Goal: Task Accomplishment & Management: Manage account settings

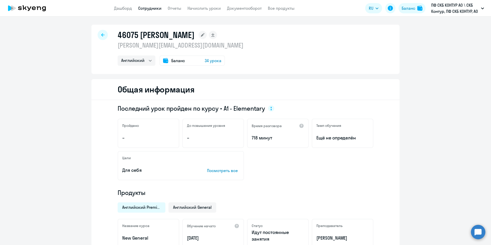
select select "english"
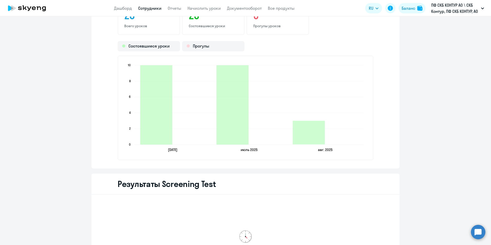
drag, startPoint x: 0, startPoint y: 0, endPoint x: 150, endPoint y: 11, distance: 150.8
click at [151, 11] on app-header "Дашборд Сотрудники Отчеты Начислить уроки Документооборот Все продукты Дашборд …" at bounding box center [245, 8] width 491 height 16
click at [150, 8] on link "Сотрудники" at bounding box center [149, 8] width 23 height 5
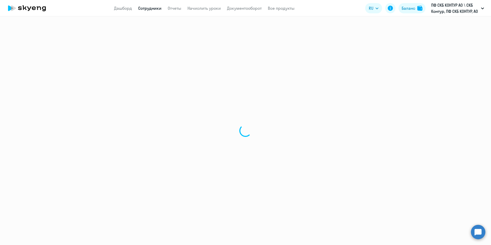
select select "30"
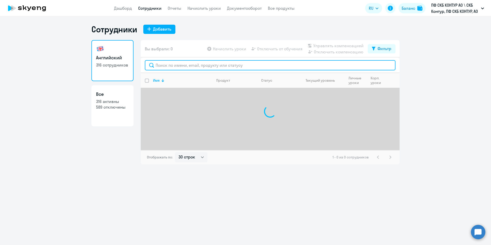
click at [196, 66] on input "text" at bounding box center [270, 65] width 251 height 10
paste input "32465"
type input "32465"
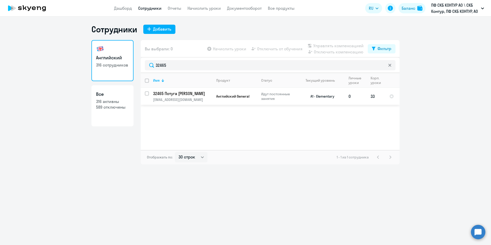
click at [147, 94] on input "select row 40453887" at bounding box center [150, 96] width 10 height 10
checkbox input "true"
click at [281, 47] on span "Отключить от обучения" at bounding box center [279, 49] width 45 height 6
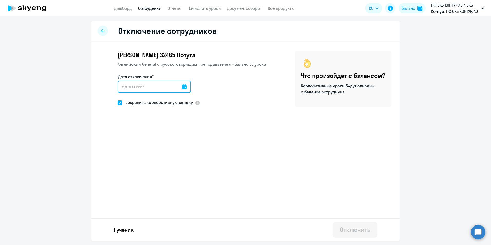
click at [178, 88] on input "Дата отключения*" at bounding box center [154, 87] width 73 height 12
click at [184, 87] on input "Дата отключения*" at bounding box center [154, 87] width 73 height 12
click at [182, 87] on icon at bounding box center [183, 86] width 5 height 5
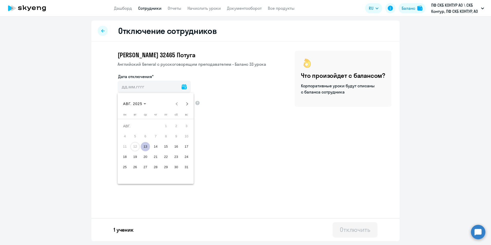
click at [145, 147] on span "13" at bounding box center [145, 146] width 9 height 9
type input "13.08.2025"
type input "13.8.2025"
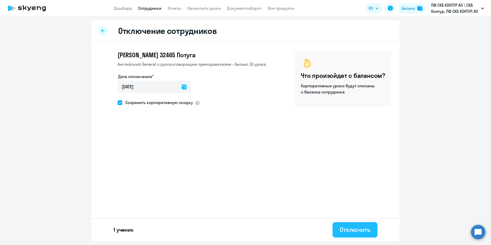
click at [362, 225] on div "Отключить" at bounding box center [355, 229] width 31 height 8
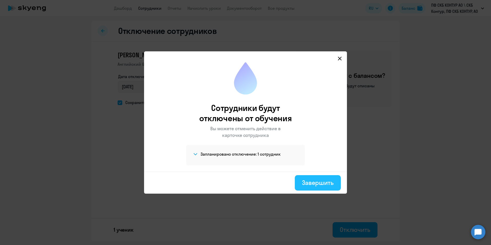
click at [326, 184] on div "Завершить" at bounding box center [318, 182] width 32 height 8
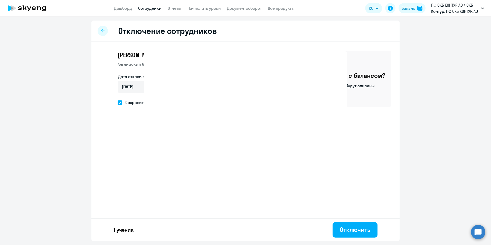
select select "30"
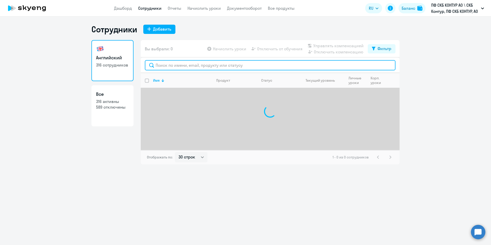
click at [182, 64] on input "text" at bounding box center [270, 65] width 251 height 10
paste input "32465"
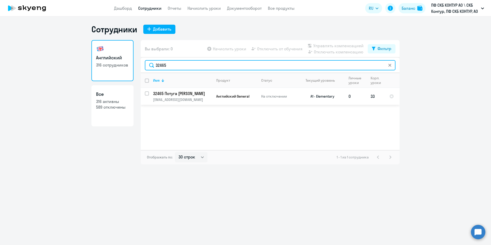
type input "32465"
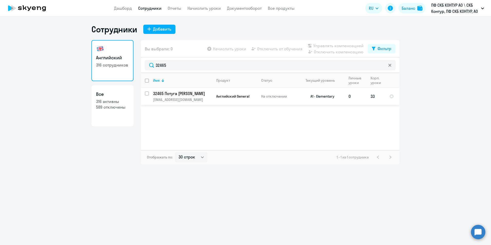
click at [200, 98] on p "potuga@skbkontur.ru" at bounding box center [182, 99] width 59 height 5
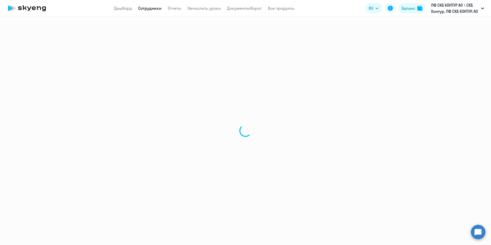
select select "english"
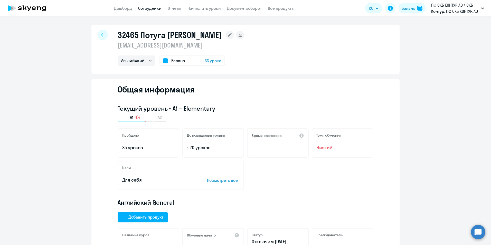
click at [148, 7] on link "Сотрудники" at bounding box center [149, 8] width 23 height 5
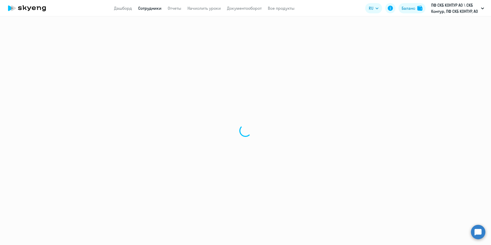
select select "30"
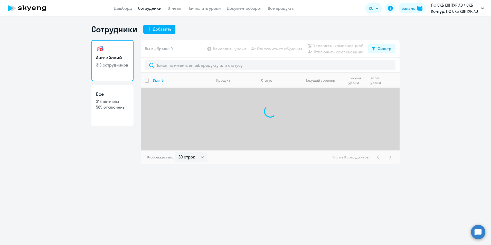
click at [188, 71] on div at bounding box center [270, 65] width 259 height 15
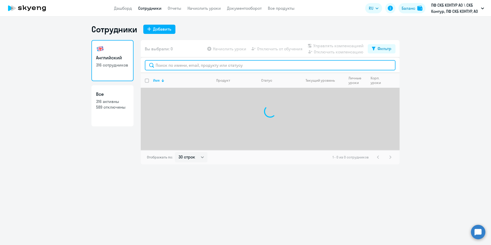
click at [188, 66] on input "text" at bounding box center [270, 65] width 251 height 10
paste input "28057"
type input "28057"
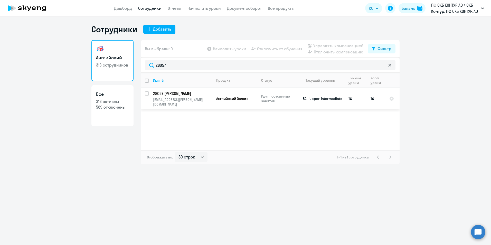
click at [234, 96] on span "Английский General" at bounding box center [232, 98] width 33 height 5
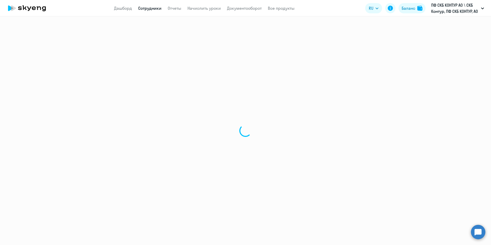
select select "english"
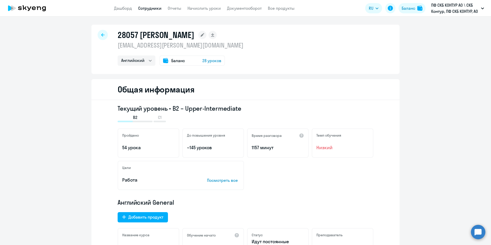
click at [171, 58] on span "Баланс" at bounding box center [178, 61] width 14 height 6
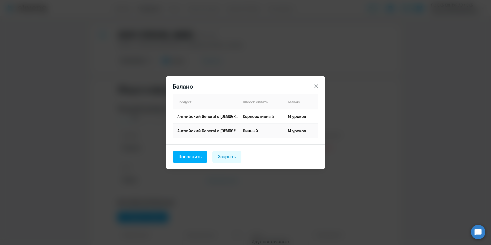
click at [318, 85] on icon at bounding box center [316, 86] width 6 height 6
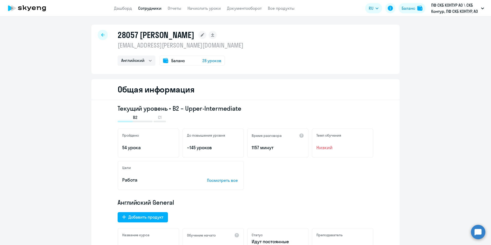
click at [171, 60] on span "Баланс" at bounding box center [178, 61] width 14 height 6
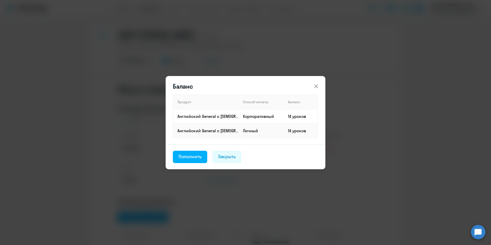
click at [317, 86] on icon at bounding box center [316, 86] width 4 height 4
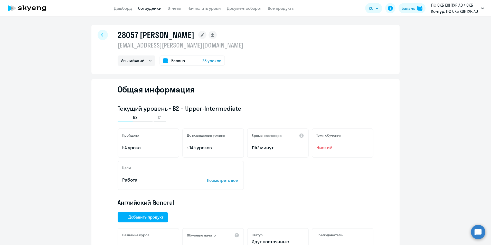
click at [129, 38] on h1 "28057 [PERSON_NAME]" at bounding box center [156, 35] width 76 height 10
copy h1 "28057"
click at [143, 7] on link "Сотрудники" at bounding box center [149, 8] width 23 height 5
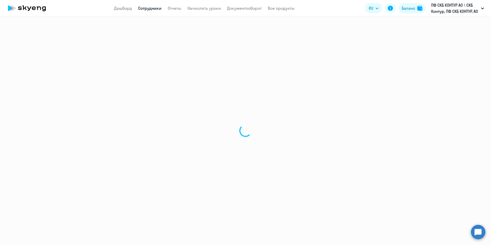
select select "30"
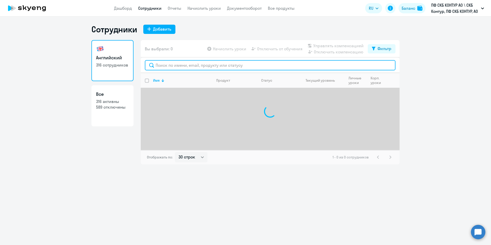
click at [228, 68] on input "text" at bounding box center [270, 65] width 251 height 10
paste input "45742"
type input "45742"
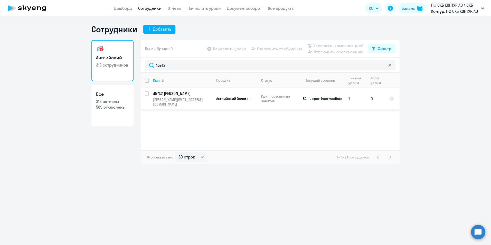
click at [239, 93] on td "Английский General" at bounding box center [234, 99] width 45 height 22
select select "english"
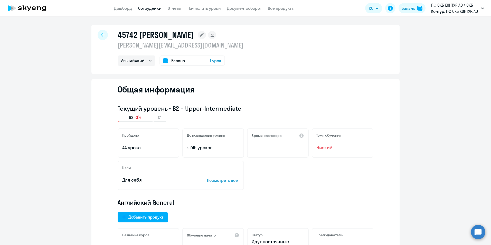
click at [149, 6] on link "Сотрудники" at bounding box center [149, 8] width 23 height 5
select select "30"
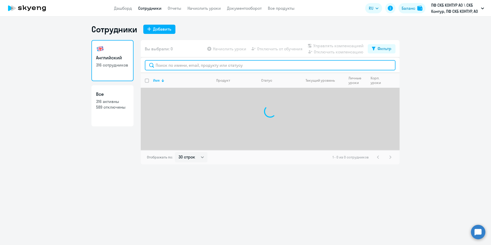
click at [230, 65] on input "text" at bounding box center [270, 65] width 251 height 10
paste input "45742"
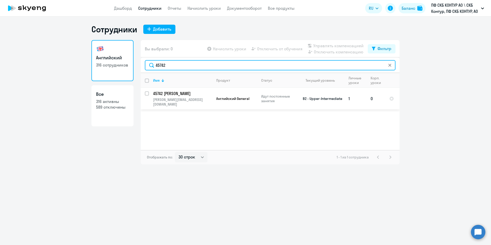
type input "45742"
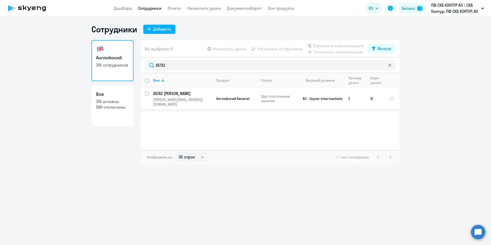
click at [152, 96] on td "45742 Рогачева Наталья Владимировна natasha.rogachyova@mail.ru" at bounding box center [180, 99] width 63 height 22
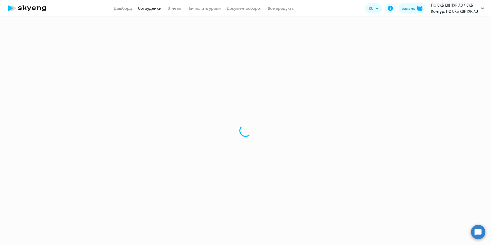
select select "english"
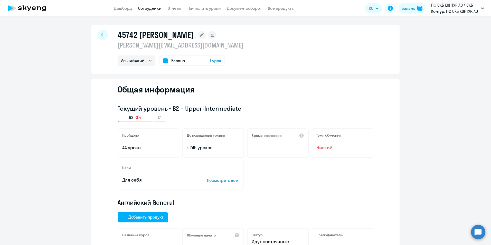
click at [155, 7] on link "Сотрудники" at bounding box center [149, 8] width 23 height 5
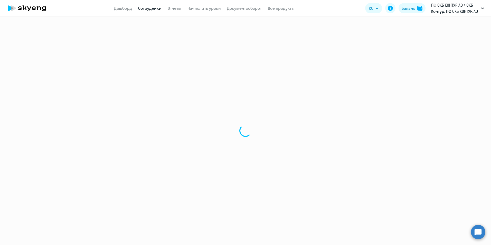
select select "30"
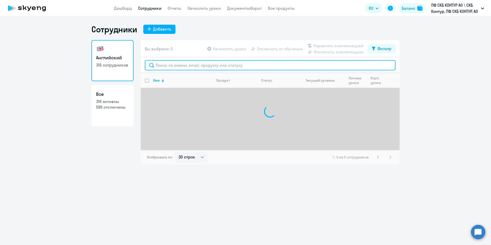
click at [195, 61] on input "text" at bounding box center [270, 65] width 251 height 10
paste input "45742"
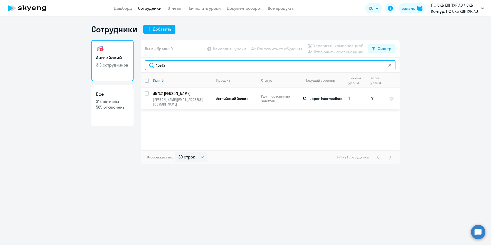
type input "45742"
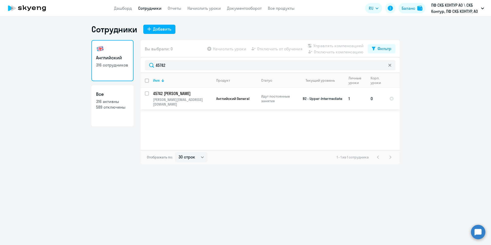
click at [146, 92] on input "select row 5317785" at bounding box center [150, 96] width 10 height 10
checkbox input "true"
click at [266, 46] on span "Отключить от обучения" at bounding box center [279, 49] width 45 height 6
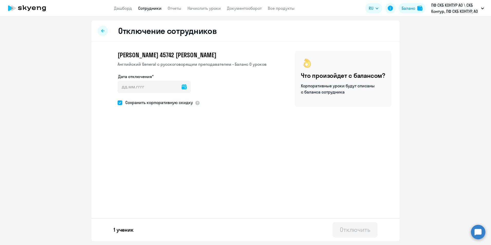
click at [181, 87] on icon at bounding box center [183, 86] width 5 height 5
click at [240, 112] on div at bounding box center [245, 122] width 491 height 245
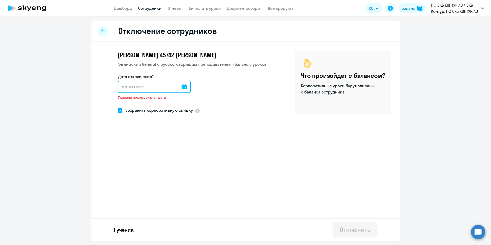
click at [177, 84] on input "Дата отключения*" at bounding box center [154, 87] width 73 height 12
click at [177, 85] on input "Дата отключения*" at bounding box center [154, 87] width 73 height 12
click at [183, 87] on icon at bounding box center [183, 86] width 5 height 5
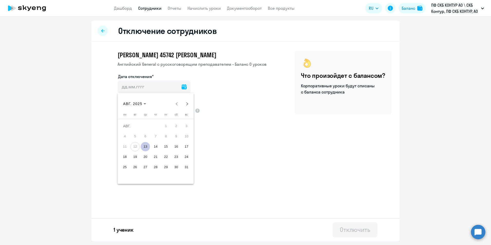
click at [145, 146] on span "13" at bounding box center [145, 146] width 9 height 9
type input "13.08.2025"
type input "13.8.2025"
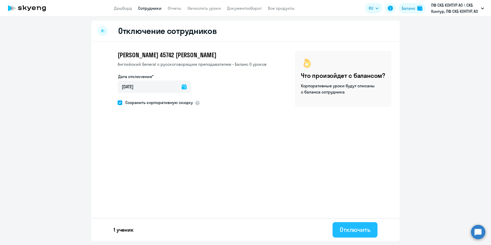
click at [357, 227] on div "Отключить" at bounding box center [355, 229] width 31 height 8
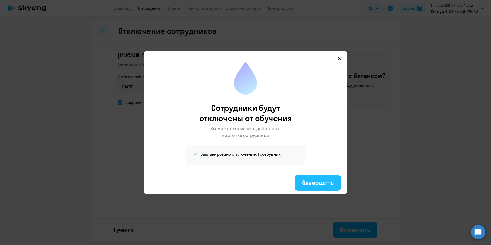
click at [321, 184] on div "Завершить" at bounding box center [318, 182] width 32 height 8
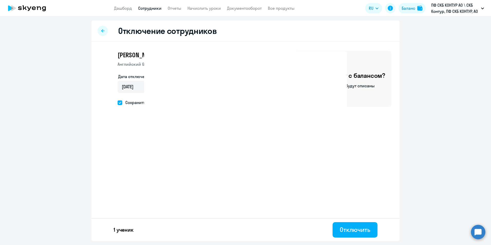
select select "30"
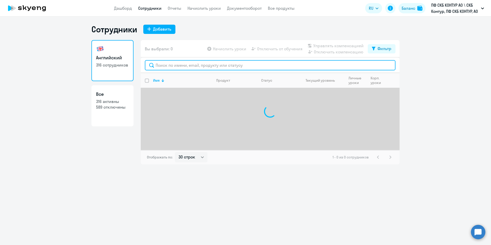
click at [194, 68] on input "text" at bounding box center [270, 65] width 251 height 10
paste input "45742"
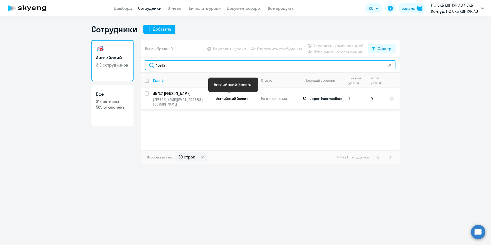
type input "45742"
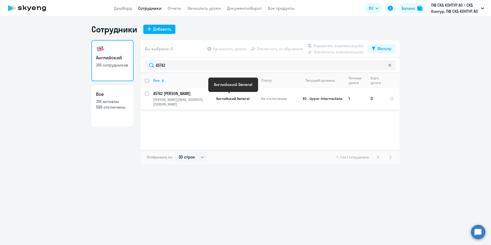
click at [221, 97] on span "Английский General" at bounding box center [232, 98] width 33 height 5
select select "english"
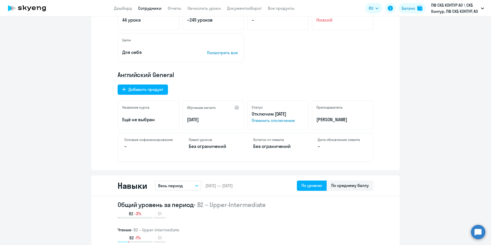
scroll to position [128, 0]
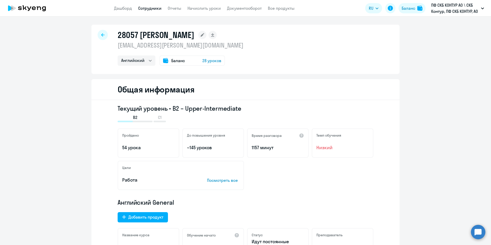
select select "english"
click at [142, 6] on link "Сотрудники" at bounding box center [149, 8] width 23 height 5
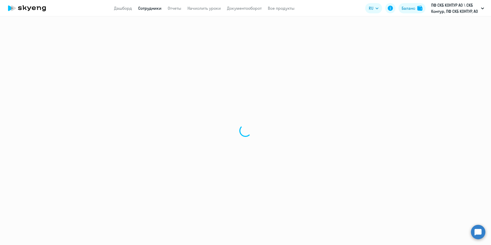
select select "30"
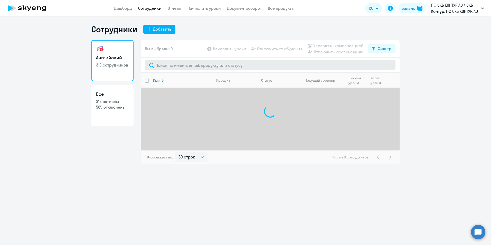
drag, startPoint x: 177, startPoint y: 73, endPoint x: 176, endPoint y: 69, distance: 3.7
click at [175, 72] on div at bounding box center [270, 65] width 259 height 15
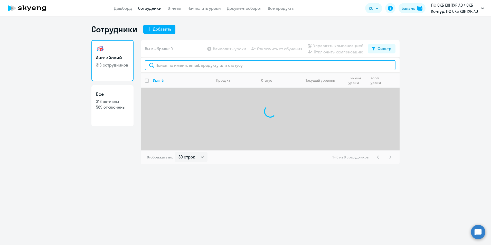
click at [176, 69] on input "text" at bounding box center [270, 65] width 251 height 10
paste input "45742"
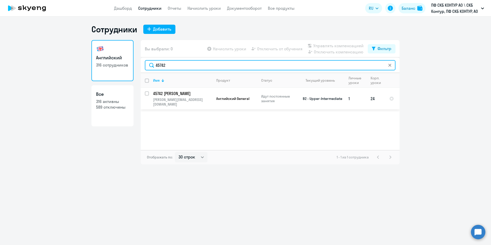
type input "45742"
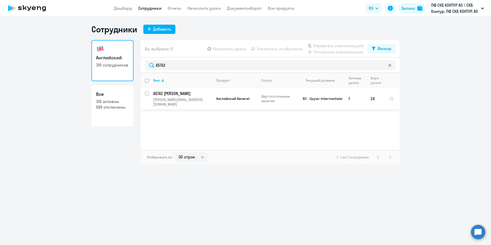
click at [205, 100] on p "natasha.rogachyova@mail.ru" at bounding box center [182, 101] width 59 height 9
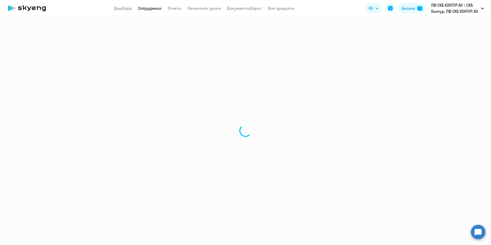
select select "english"
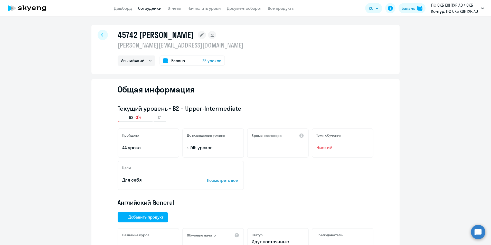
click at [170, 64] on div "Баланс 25 уроков" at bounding box center [191, 60] width 65 height 10
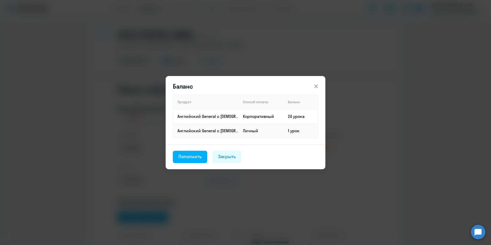
click at [304, 65] on div "Баланс Продукт Способ оплаты Баланс Английский General с русскоговорящим препод…" at bounding box center [245, 123] width 248 height 144
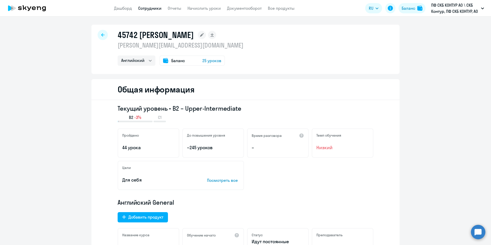
click at [184, 60] on div "Баланс 25 уроков" at bounding box center [191, 60] width 65 height 10
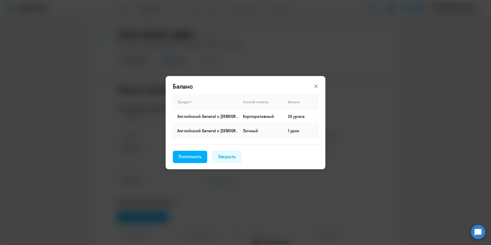
click at [318, 82] on button at bounding box center [316, 86] width 10 height 10
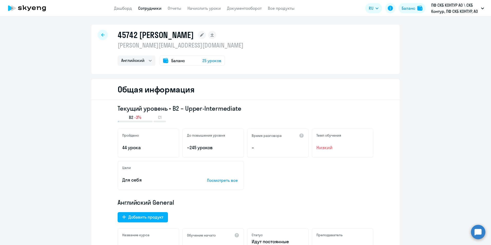
click at [173, 58] on span "Баланс" at bounding box center [178, 61] width 14 height 6
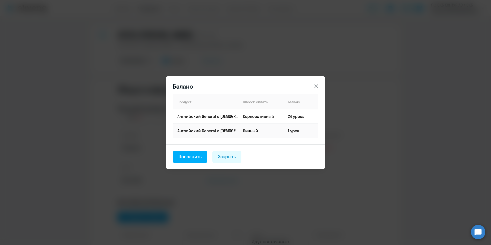
click at [110, 105] on div "Баланс Продукт Способ оплаты Баланс Английский General с русскоговорящим препод…" at bounding box center [245, 122] width 491 height 245
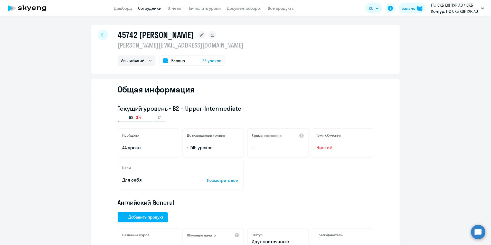
click at [132, 37] on h1 "45742 Рогачева Наталья Владимировна" at bounding box center [156, 35] width 76 height 10
copy h1 "45742"
click at [209, 7] on link "Начислить уроки" at bounding box center [203, 8] width 33 height 5
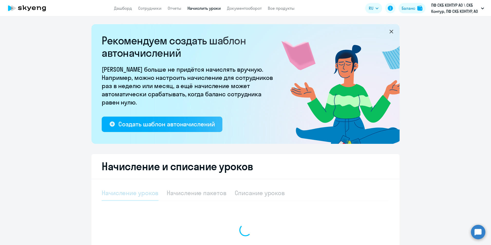
select select "10"
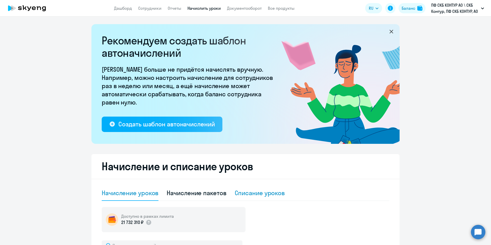
click at [253, 197] on div "Списание уроков" at bounding box center [260, 192] width 50 height 15
select select "10"
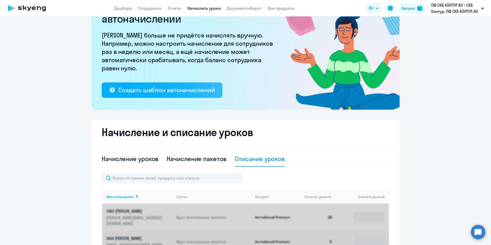
scroll to position [51, 0]
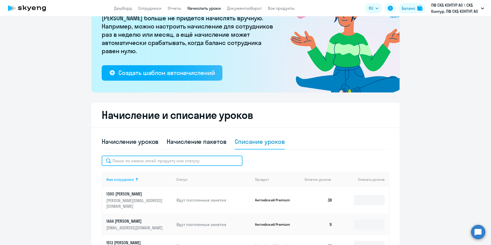
click at [225, 158] on input "text" at bounding box center [172, 161] width 141 height 10
paste input "45742"
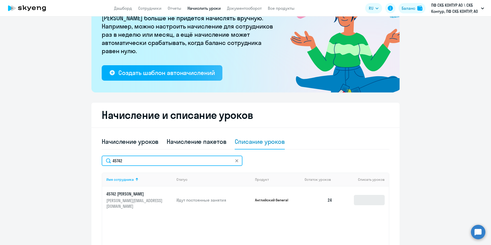
type input "45742"
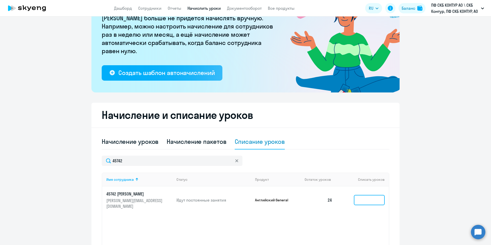
click at [358, 200] on input at bounding box center [369, 200] width 31 height 10
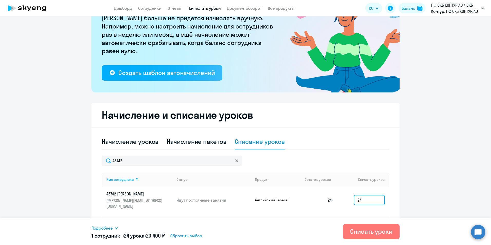
type input "24"
click at [364, 230] on div "Списать уроки" at bounding box center [371, 231] width 42 height 8
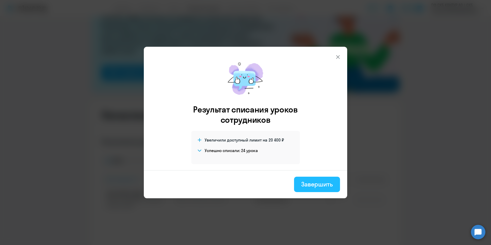
click at [330, 181] on div "Завершить" at bounding box center [317, 184] width 32 height 8
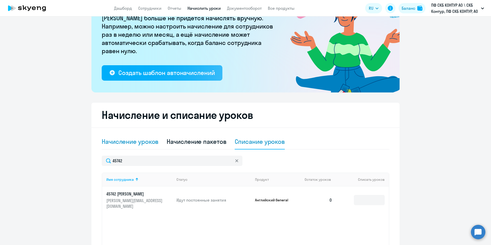
click at [154, 141] on div "Начисление уроков" at bounding box center [130, 141] width 57 height 8
select select "10"
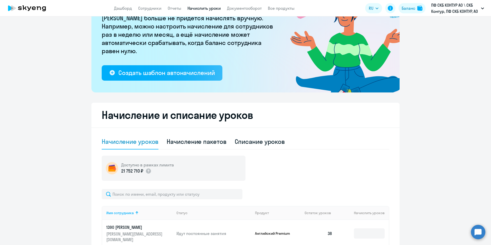
scroll to position [77, 0]
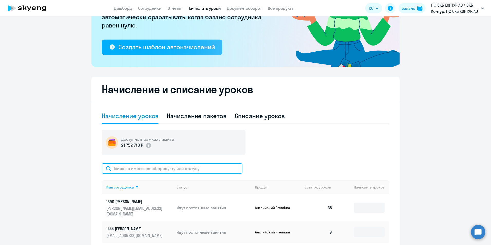
click at [204, 167] on input "text" at bounding box center [172, 168] width 141 height 10
paste input "28057"
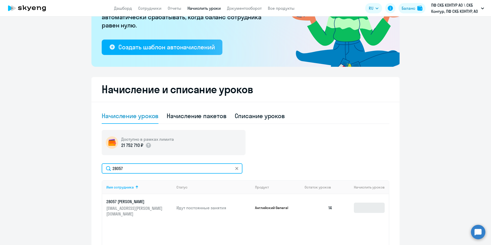
type input "28057"
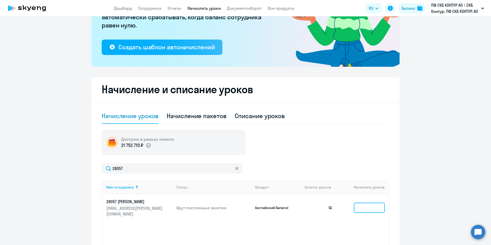
click at [366, 205] on input at bounding box center [369, 208] width 31 height 10
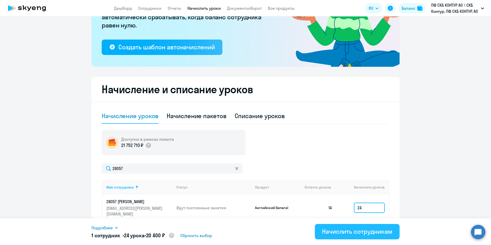
type input "24"
click at [373, 234] on div "Начислить сотрудникам" at bounding box center [357, 231] width 70 height 8
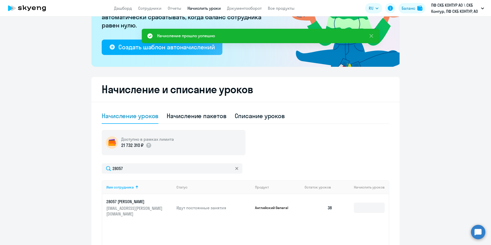
click at [125, 200] on p "28057 [PERSON_NAME]" at bounding box center [135, 202] width 58 height 6
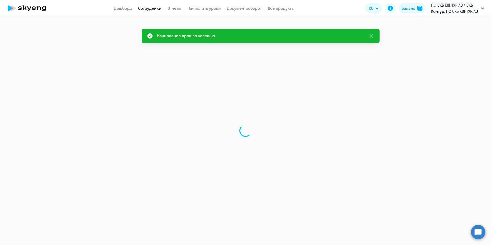
select select "english"
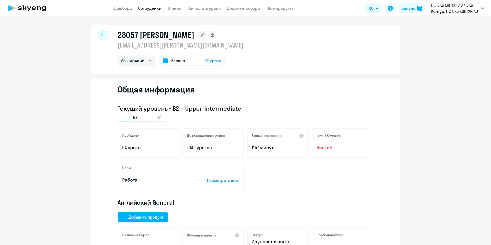
select select "english"
click at [181, 60] on span "Баланс" at bounding box center [178, 61] width 14 height 6
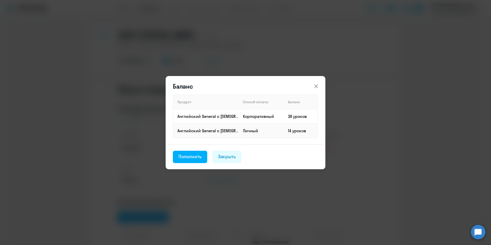
click at [316, 84] on icon at bounding box center [316, 86] width 6 height 6
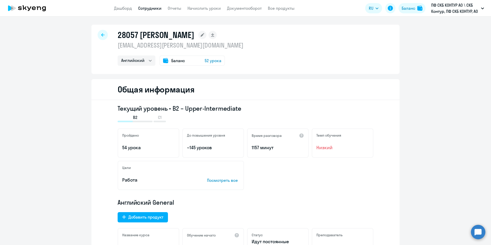
select select "english"
